Goal: Task Accomplishment & Management: Manage account settings

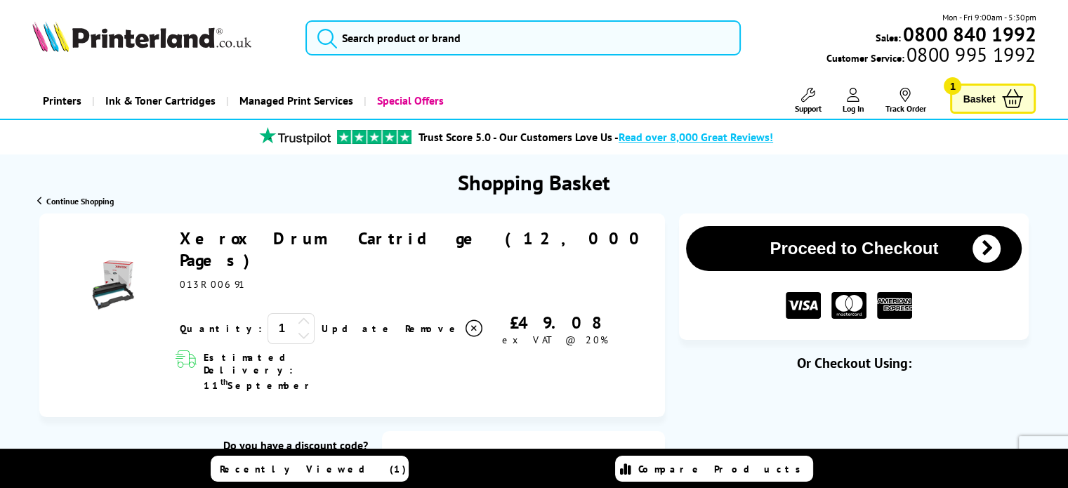
click at [465, 320] on icon at bounding box center [473, 328] width 17 height 17
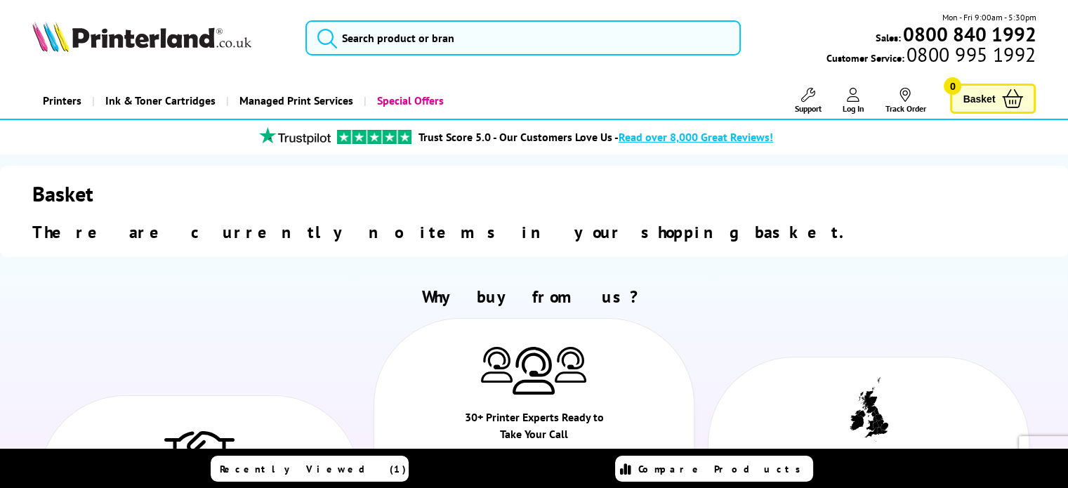
click at [860, 105] on span "Log In" at bounding box center [853, 108] width 22 height 11
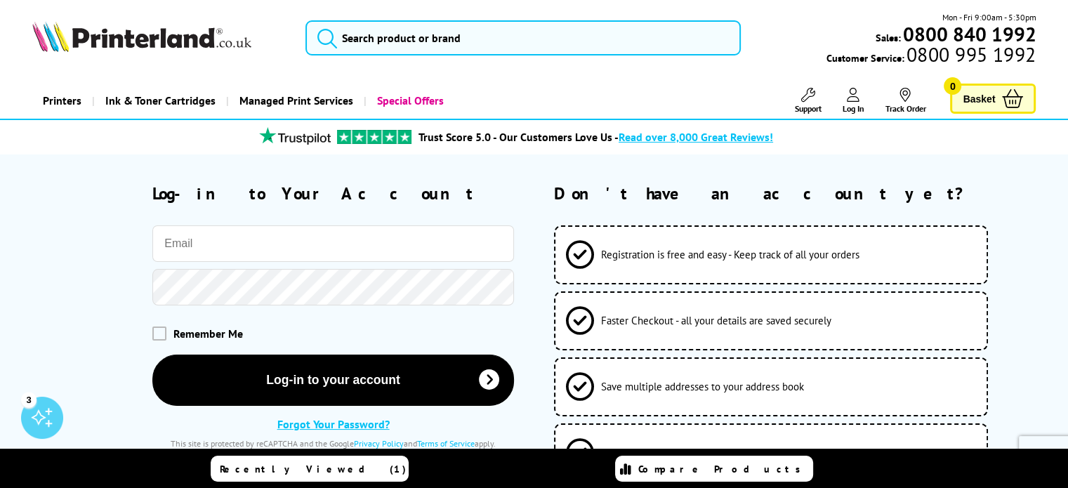
type input "lykproperties@gmail.com"
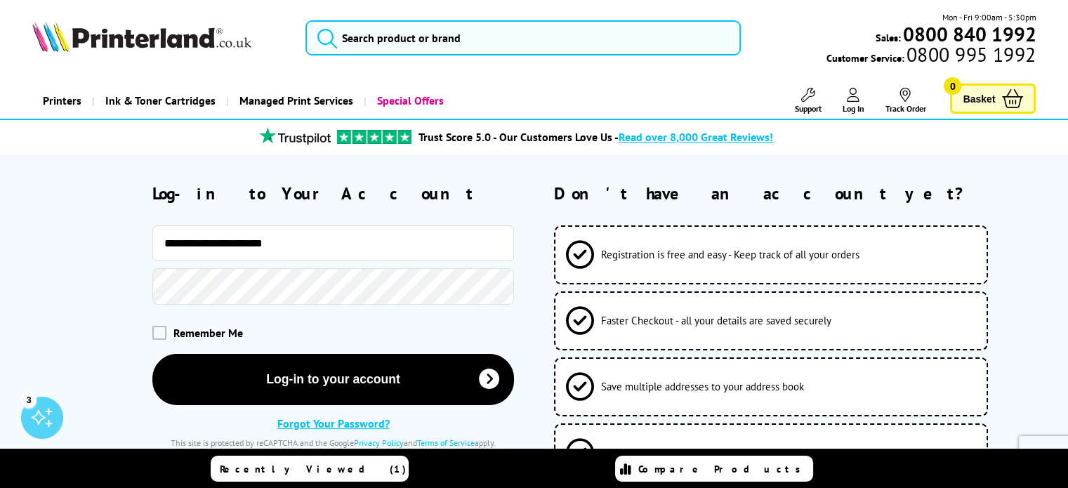
click at [335, 260] on input "**********" at bounding box center [332, 243] width 361 height 36
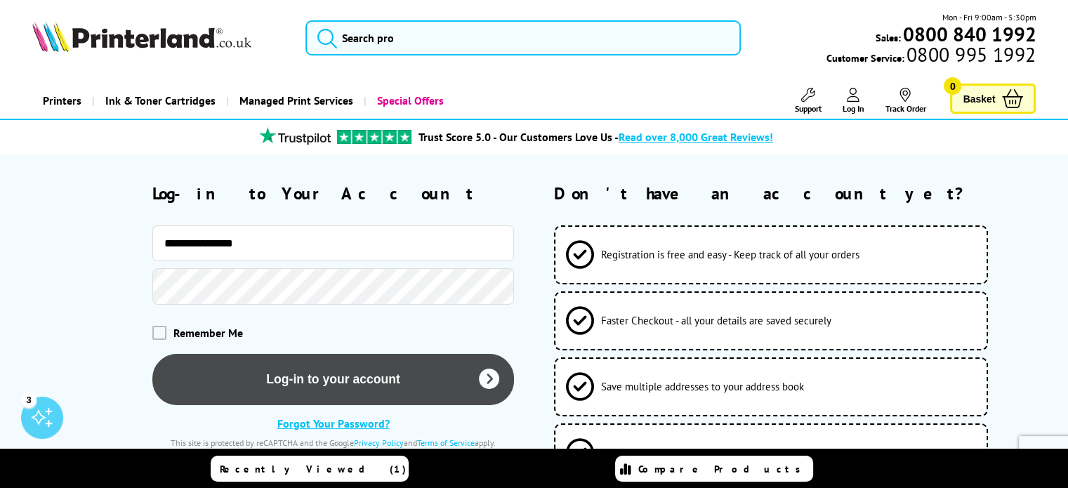
type input "**********"
click at [320, 394] on button "Log-in to your account" at bounding box center [332, 379] width 361 height 51
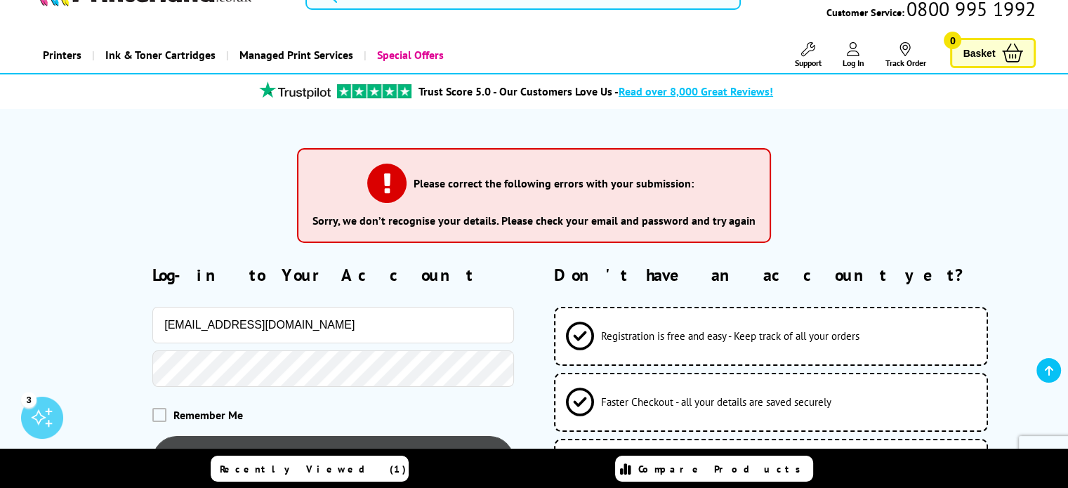
scroll to position [140, 0]
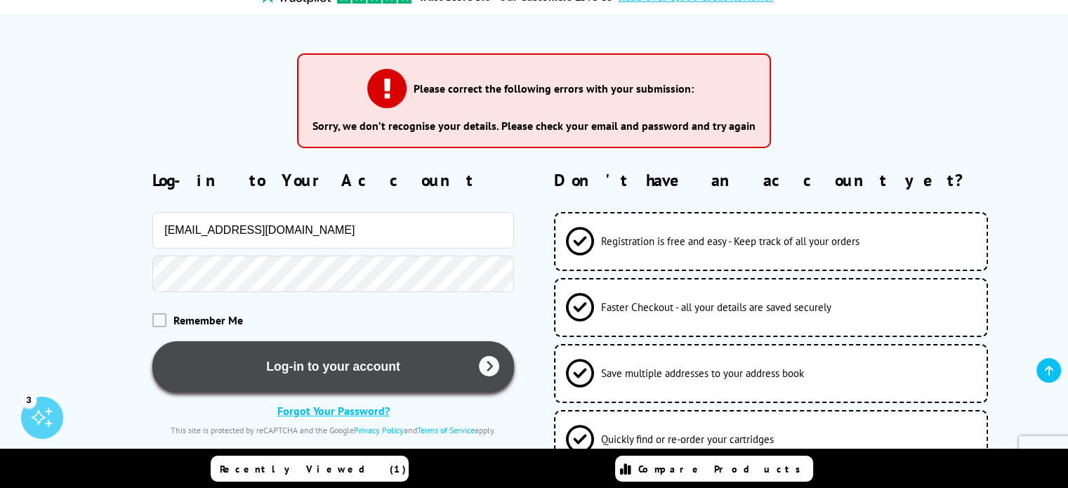
click at [373, 354] on button "Log-in to your account" at bounding box center [332, 366] width 361 height 51
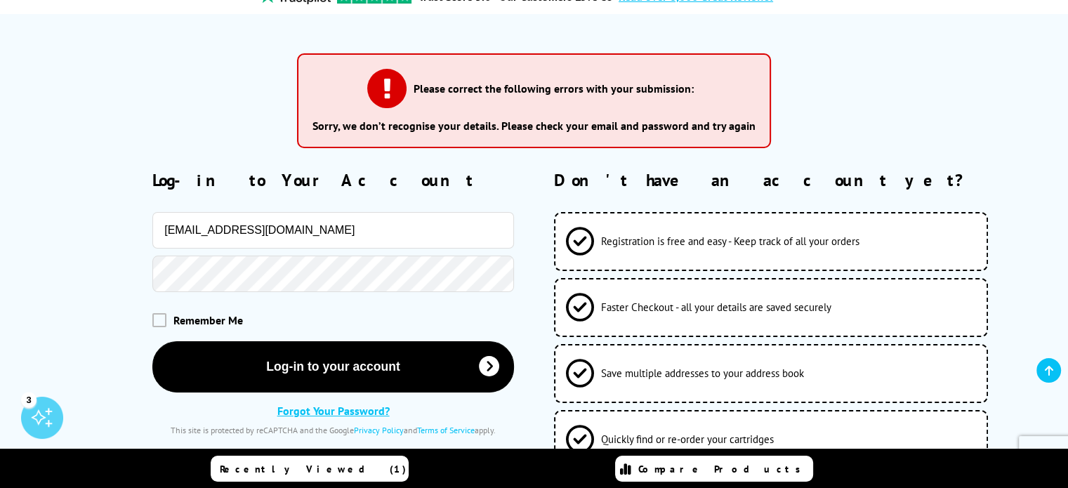
click at [383, 308] on div "Remember Me" at bounding box center [272, 320] width 481 height 42
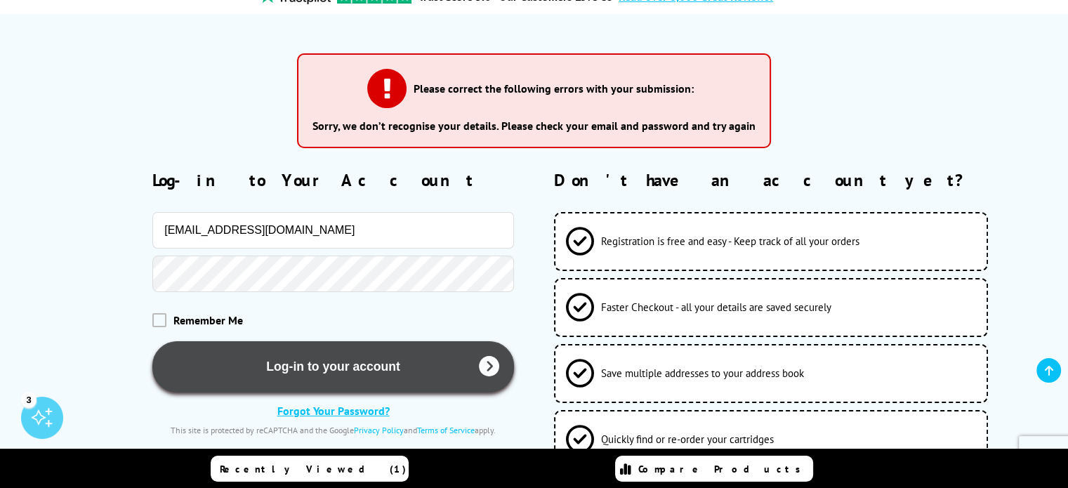
click at [404, 368] on button "Log-in to your account" at bounding box center [332, 366] width 361 height 51
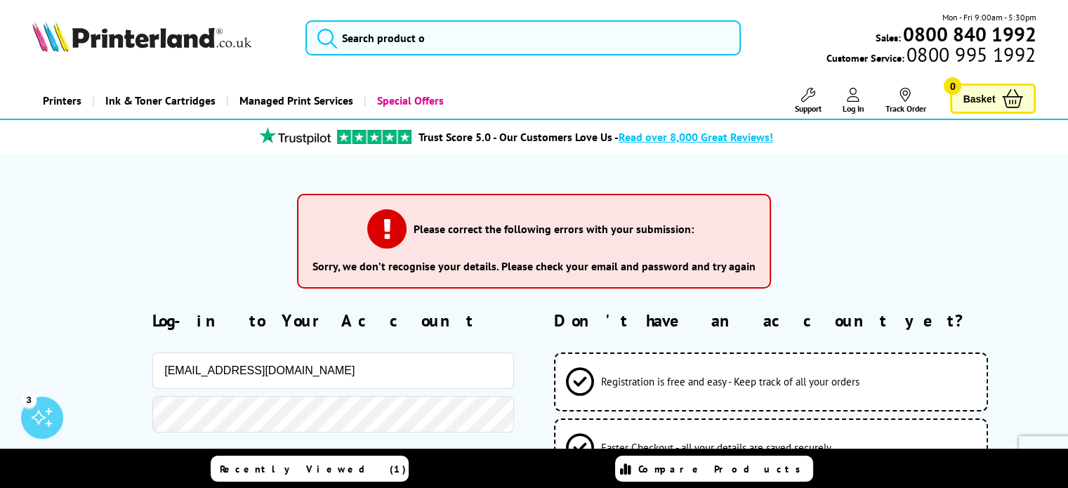
scroll to position [140, 0]
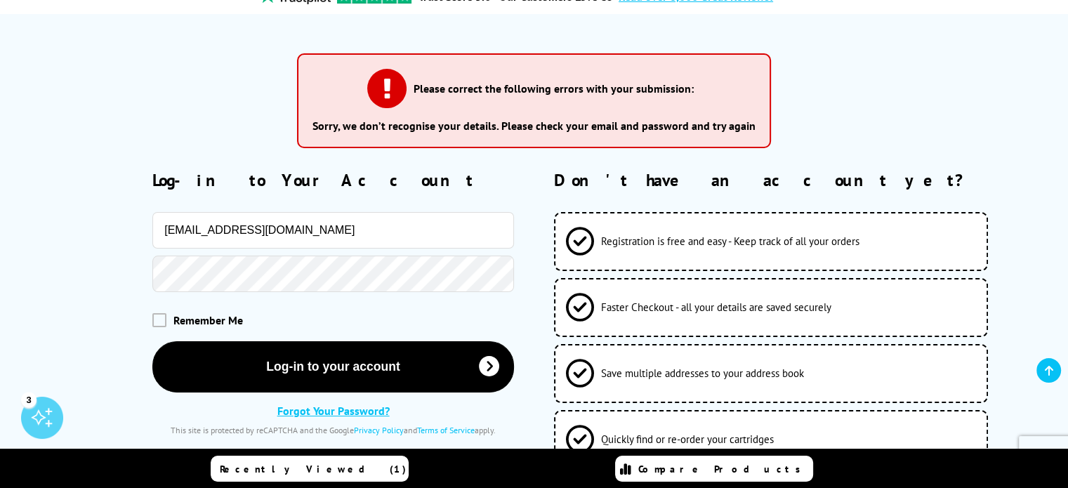
click at [345, 411] on link "Forgot Your Password?" at bounding box center [333, 411] width 112 height 14
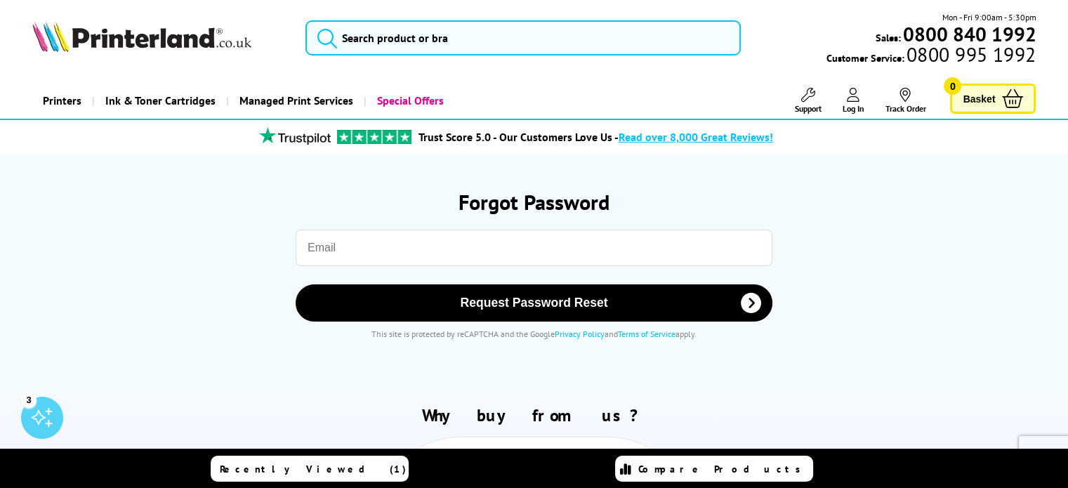
click at [452, 248] on input "email" at bounding box center [533, 248] width 477 height 36
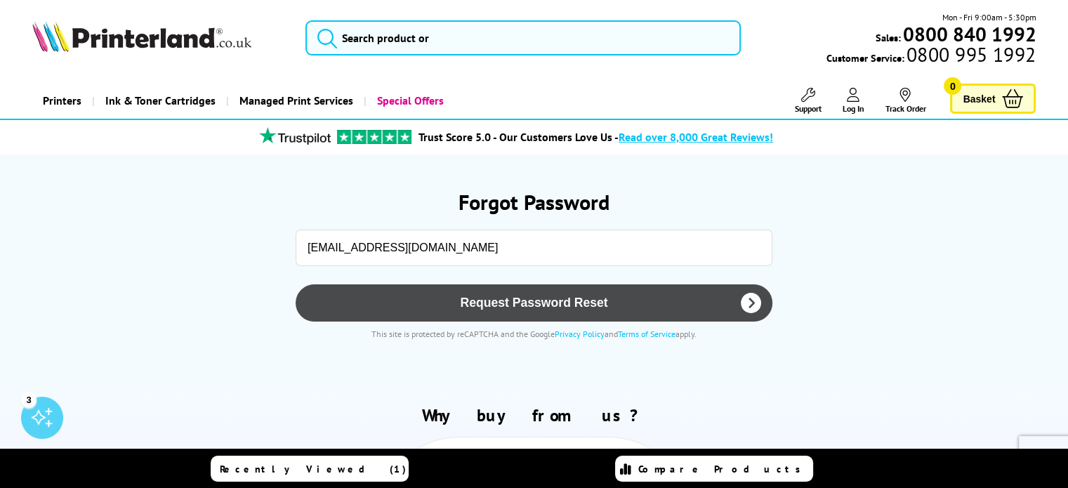
type input "lykcpa@gmail.com"
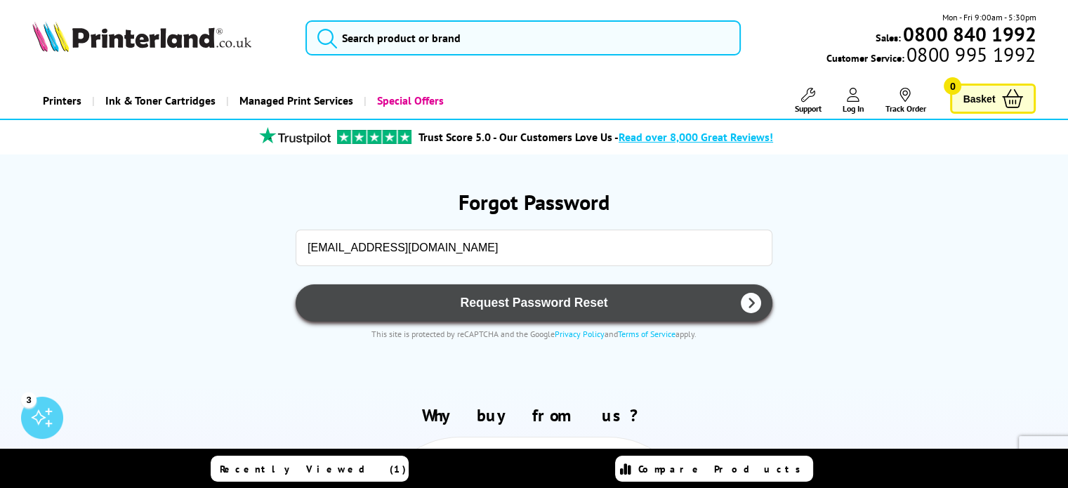
click at [592, 310] on button "Request Password Reset" at bounding box center [533, 302] width 477 height 37
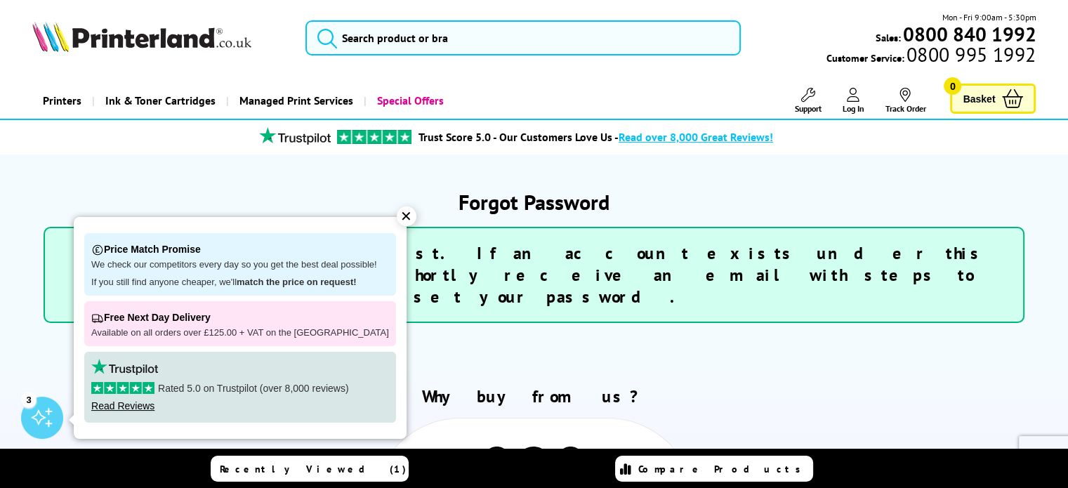
click at [732, 321] on section "Forgot Password Thank you for your request. If an account exists under this add…" at bounding box center [534, 260] width 1004 height 213
